Goal: Information Seeking & Learning: Learn about a topic

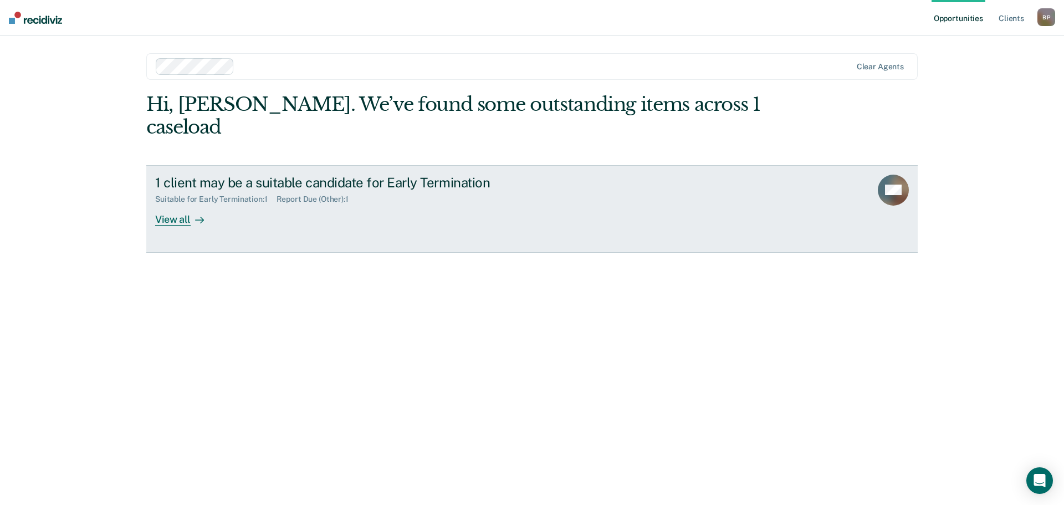
click at [479, 187] on div "1 client may be a suitable candidate for Early Termination Suitable for Early T…" at bounding box center [363, 200] width 416 height 51
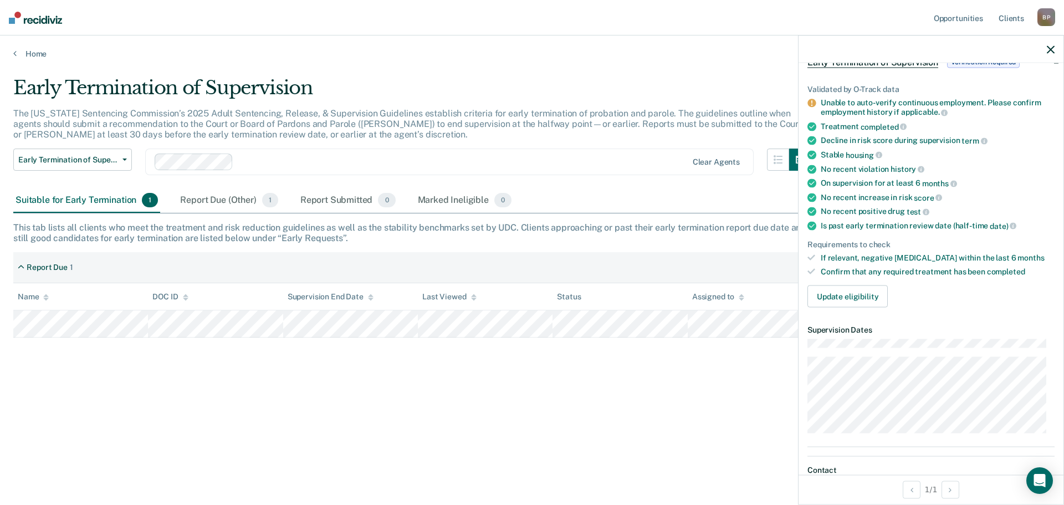
scroll to position [222, 0]
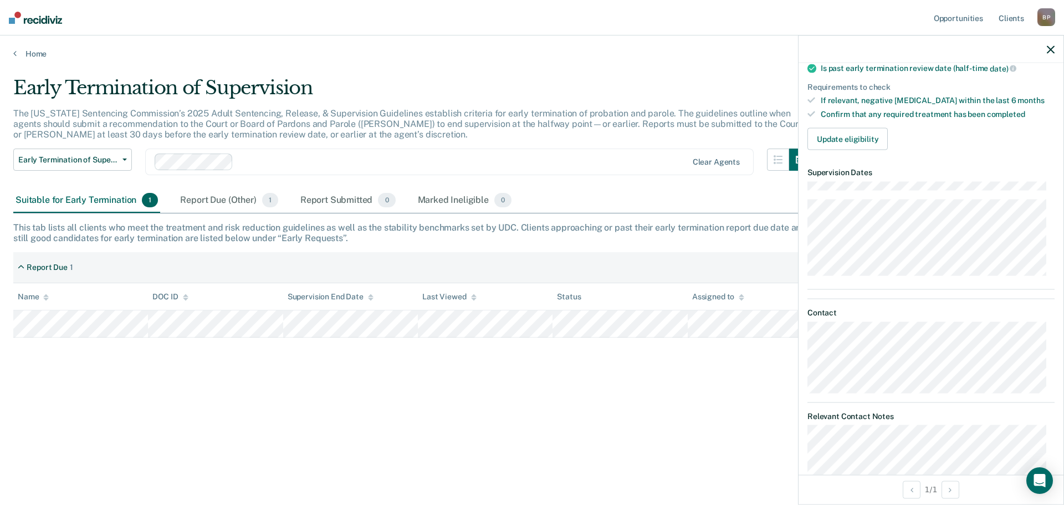
click at [955, 282] on article "RM Early Termination of Supervision Verification Required Validated by O-Track …" at bounding box center [931, 269] width 247 height 829
click at [592, 18] on nav "Opportunities Client s [PERSON_NAME] B P Profile How it works Log Out" at bounding box center [532, 17] width 1064 height 35
click at [591, 8] on nav "Opportunities Client s [PERSON_NAME] B P Profile How it works Log Out" at bounding box center [532, 17] width 1064 height 35
click at [1050, 47] on icon "button" at bounding box center [1051, 49] width 8 height 8
